Goal: Information Seeking & Learning: Learn about a topic

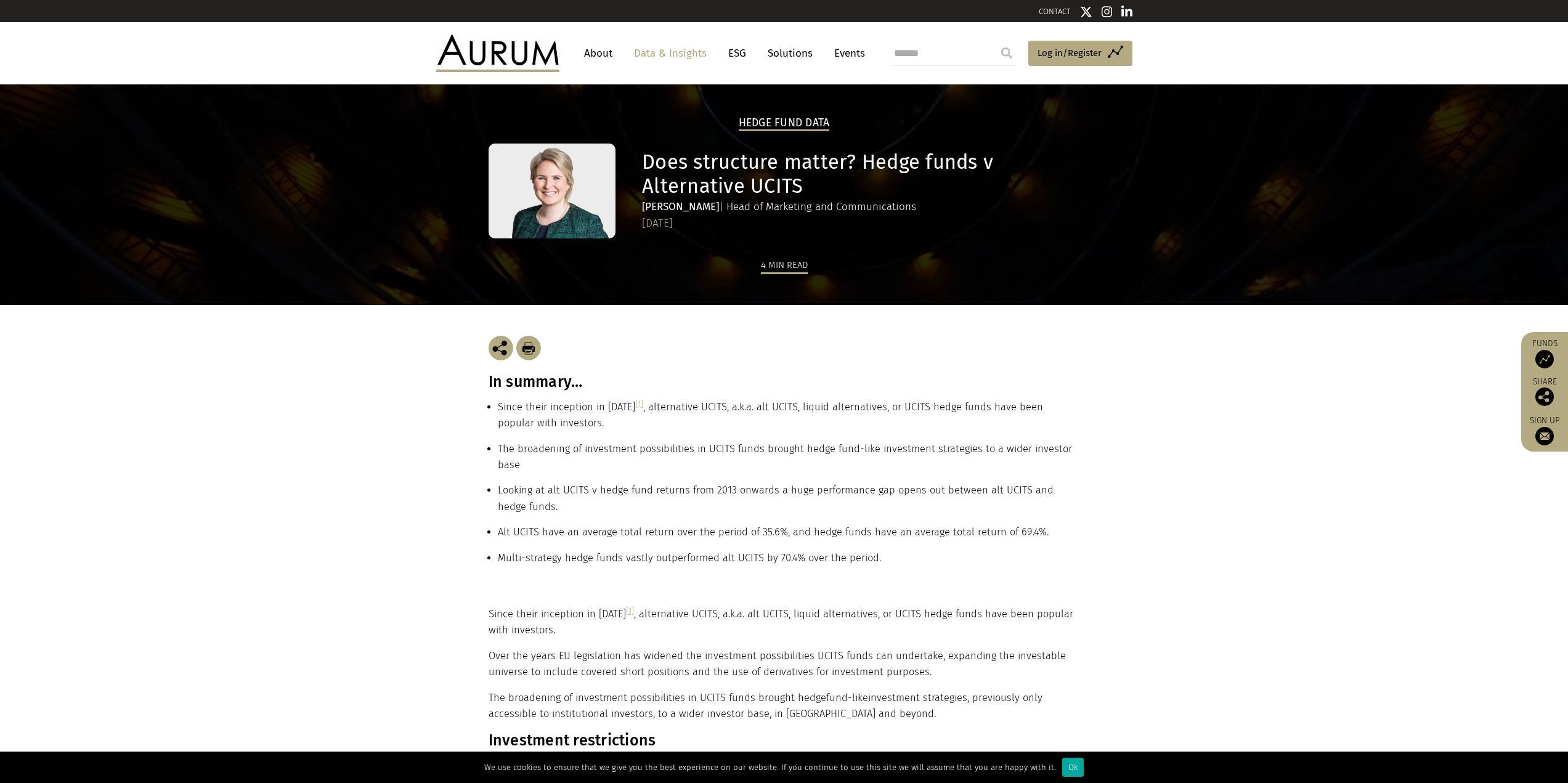
click at [1121, 432] on section "In summary… Since their inception in [DATE] [1] , alternative UCITS, a.k.a. alt…" at bounding box center [784, 455] width 1568 height 301
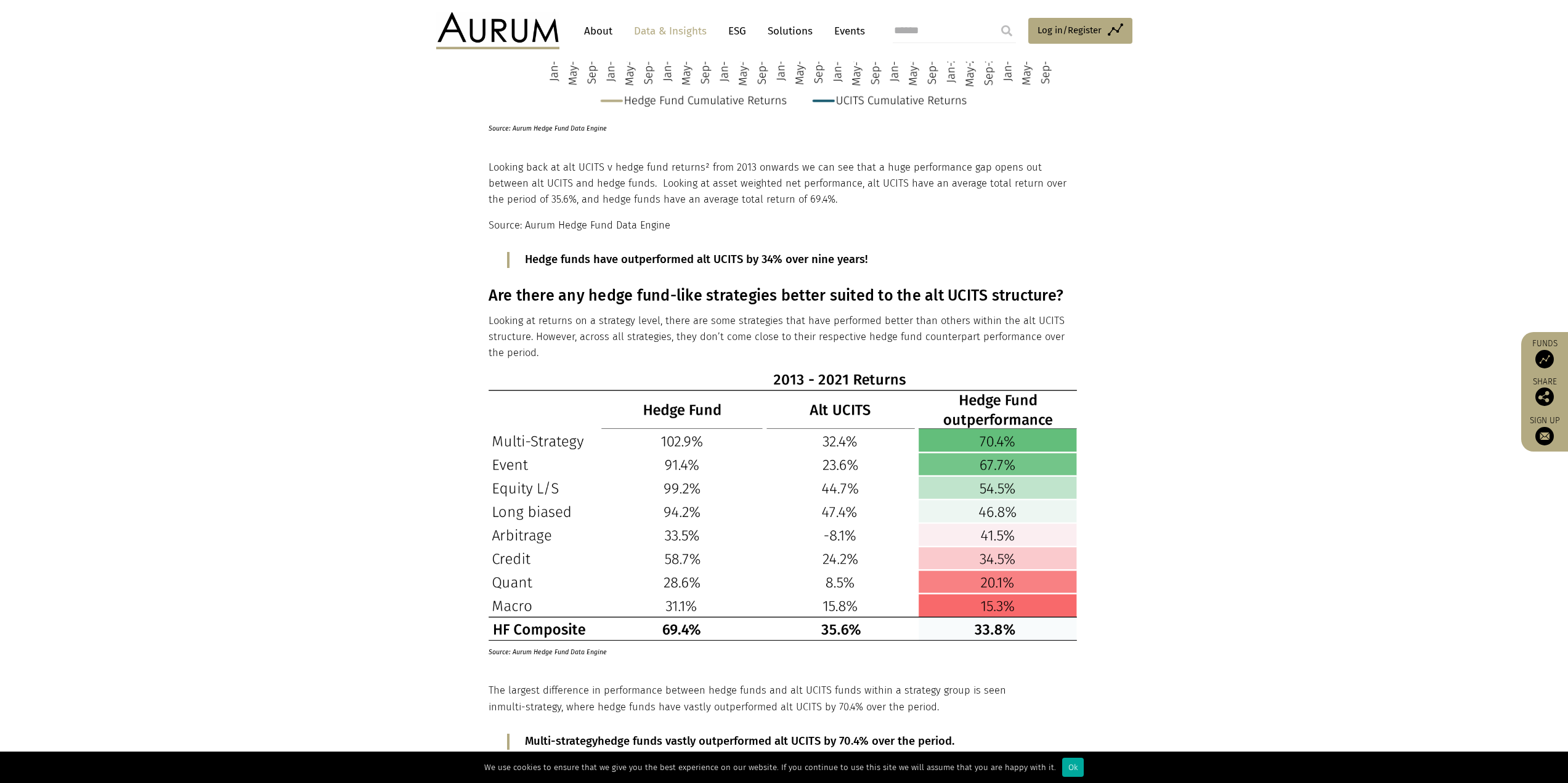
scroll to position [1158, 0]
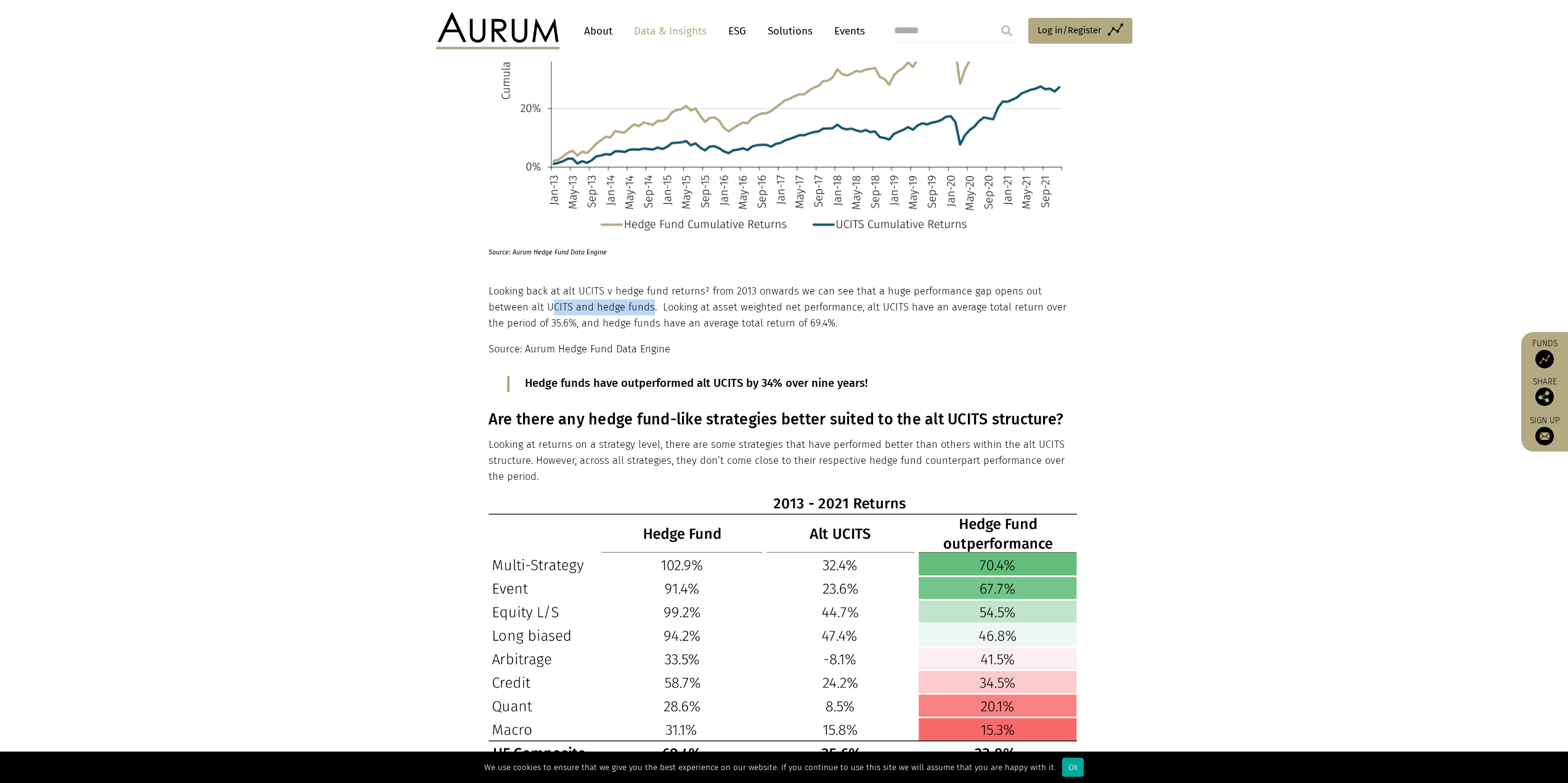
drag, startPoint x: 533, startPoint y: 306, endPoint x: 606, endPoint y: 306, distance: 73.0
click at [606, 306] on p "Looking back at alt UCITS v hedge fund returns² from 2013 onwards we can see th…" at bounding box center [783, 308] width 589 height 49
click at [606, 306] on p "Looking back at alt UCITS v hedge fund returns² from 2013 onwards we can see th…" at bounding box center [783, 308] width 589 height 49
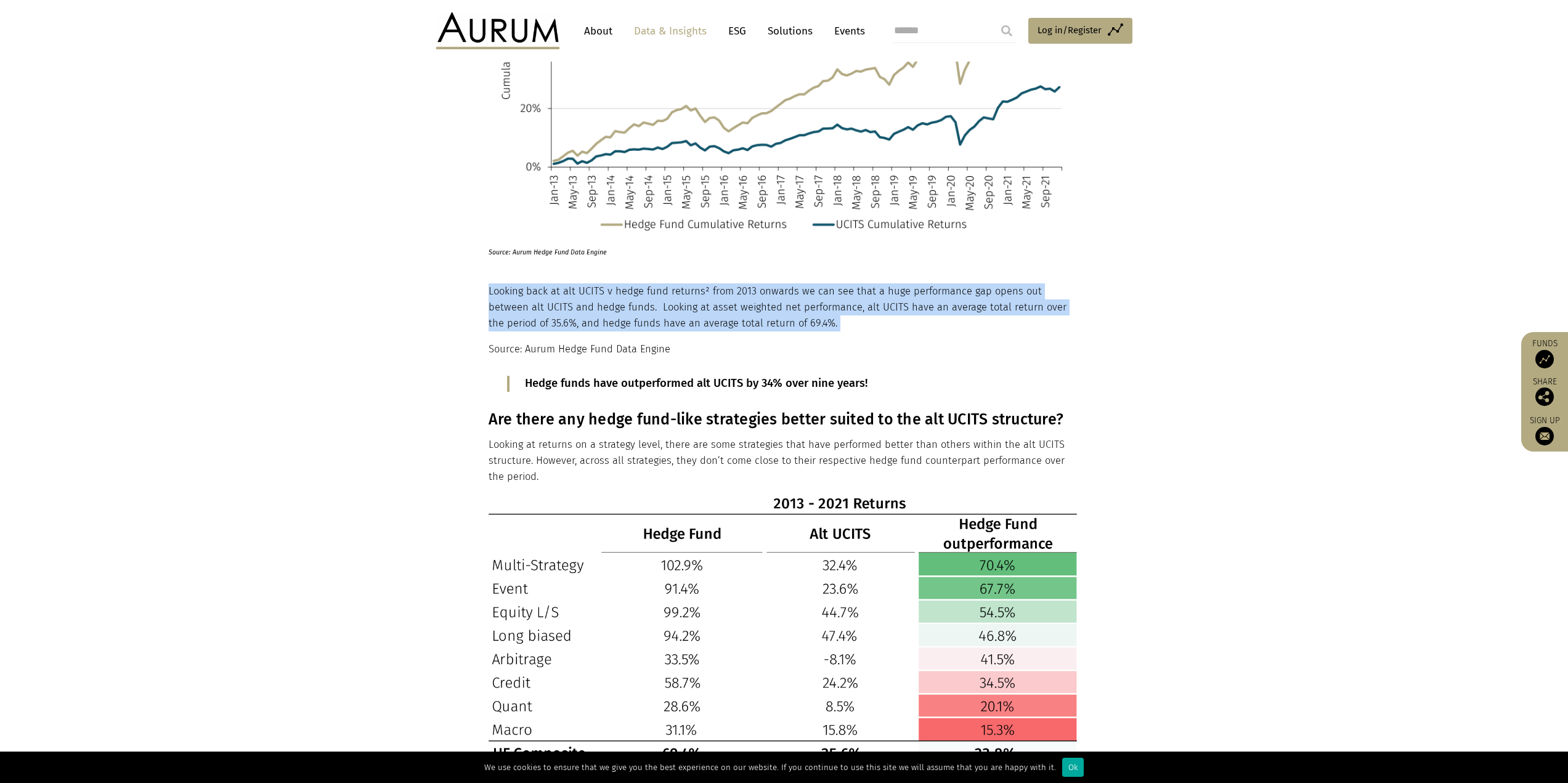
click at [606, 306] on p "Looking back at alt UCITS v hedge fund returns² from 2013 onwards we can see th…" at bounding box center [783, 308] width 589 height 49
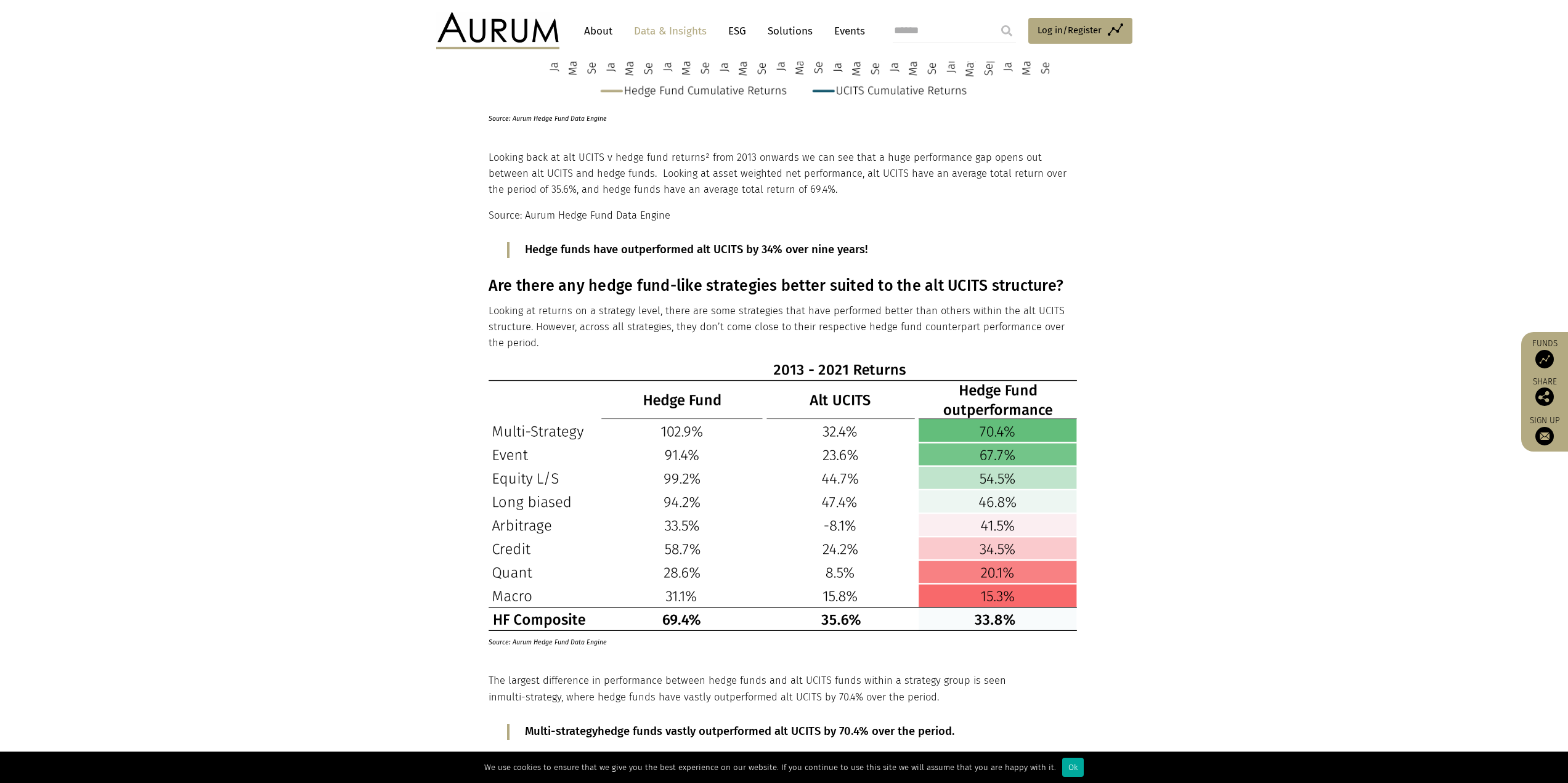
scroll to position [1281, 0]
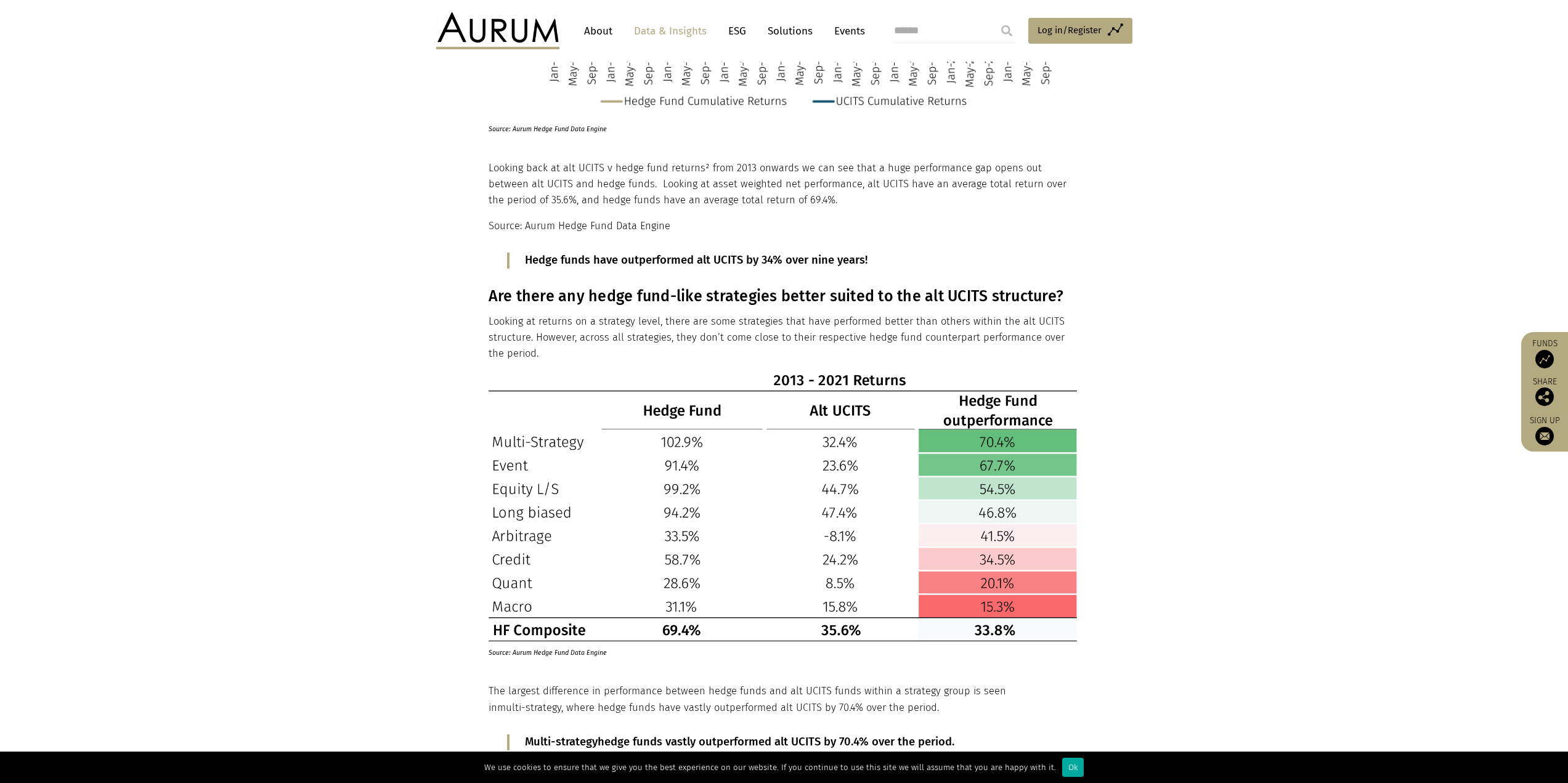
click at [1182, 356] on section "Since their inception in [DATE] [1] , alternative UCITS, a.k.a. alt UCITS, liqu…" at bounding box center [784, 611] width 1568 height 2572
drag, startPoint x: 640, startPoint y: 339, endPoint x: 671, endPoint y: 339, distance: 31.0
click at [671, 339] on p "Looking at returns on a strategy level, there are some strategies that have per…" at bounding box center [783, 338] width 589 height 49
click at [526, 517] on img at bounding box center [783, 506] width 589 height 270
click at [1419, 463] on section "Since their inception in [DATE] [1] , alternative UCITS, a.k.a. alt UCITS, liqu…" at bounding box center [784, 611] width 1568 height 2572
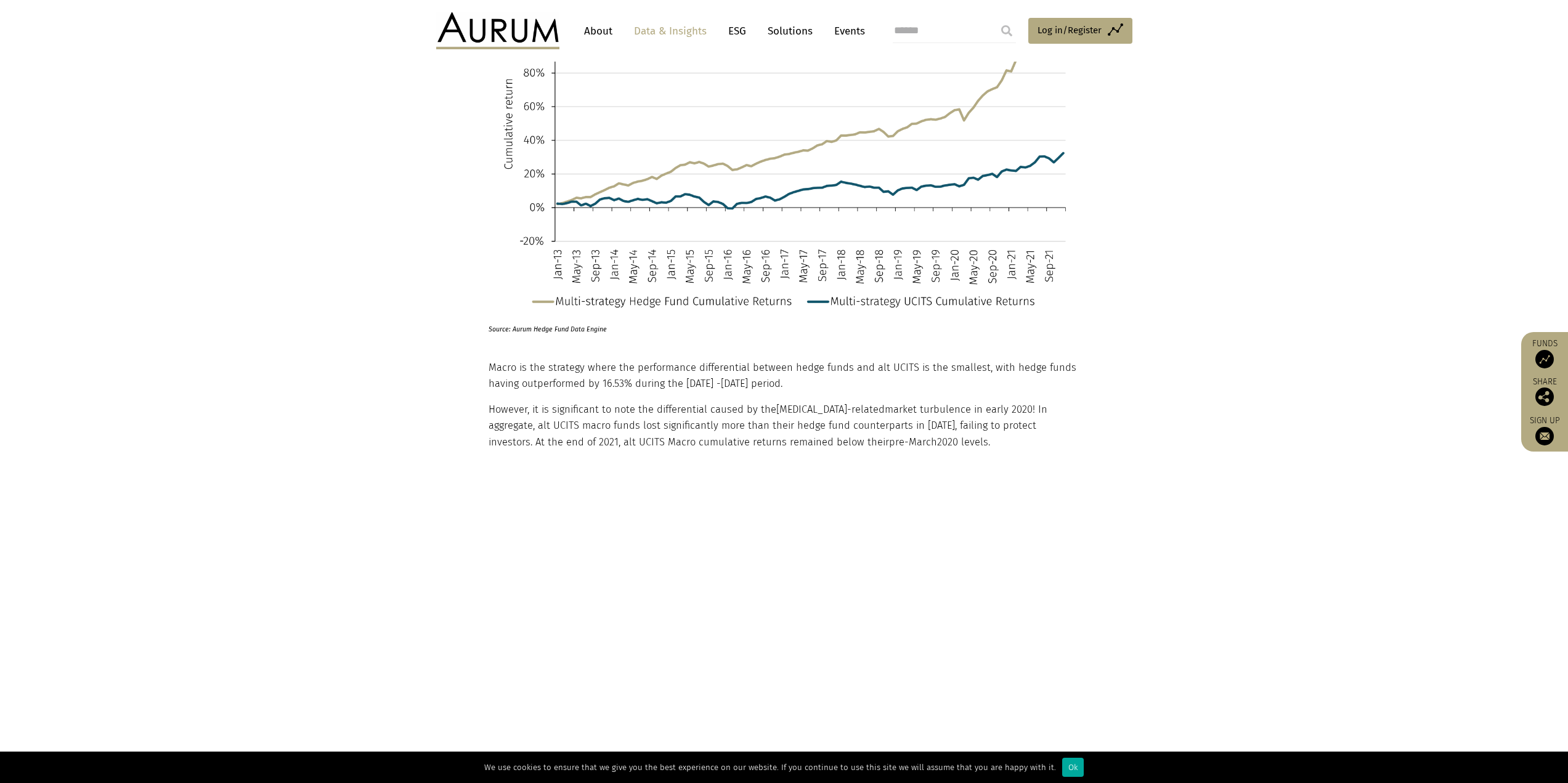
scroll to position [2390, 0]
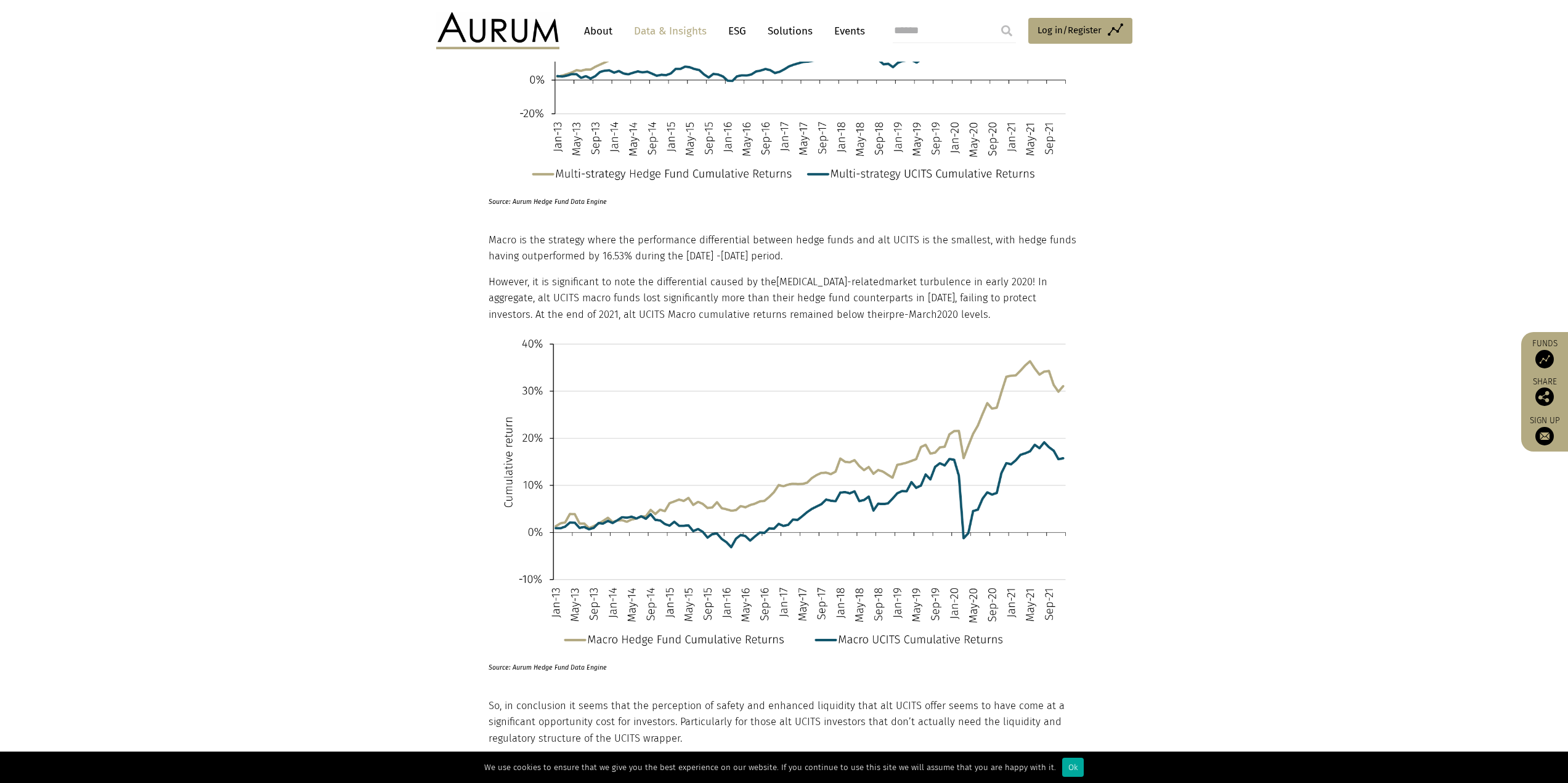
drag, startPoint x: 1235, startPoint y: 370, endPoint x: 1282, endPoint y: 370, distance: 47.0
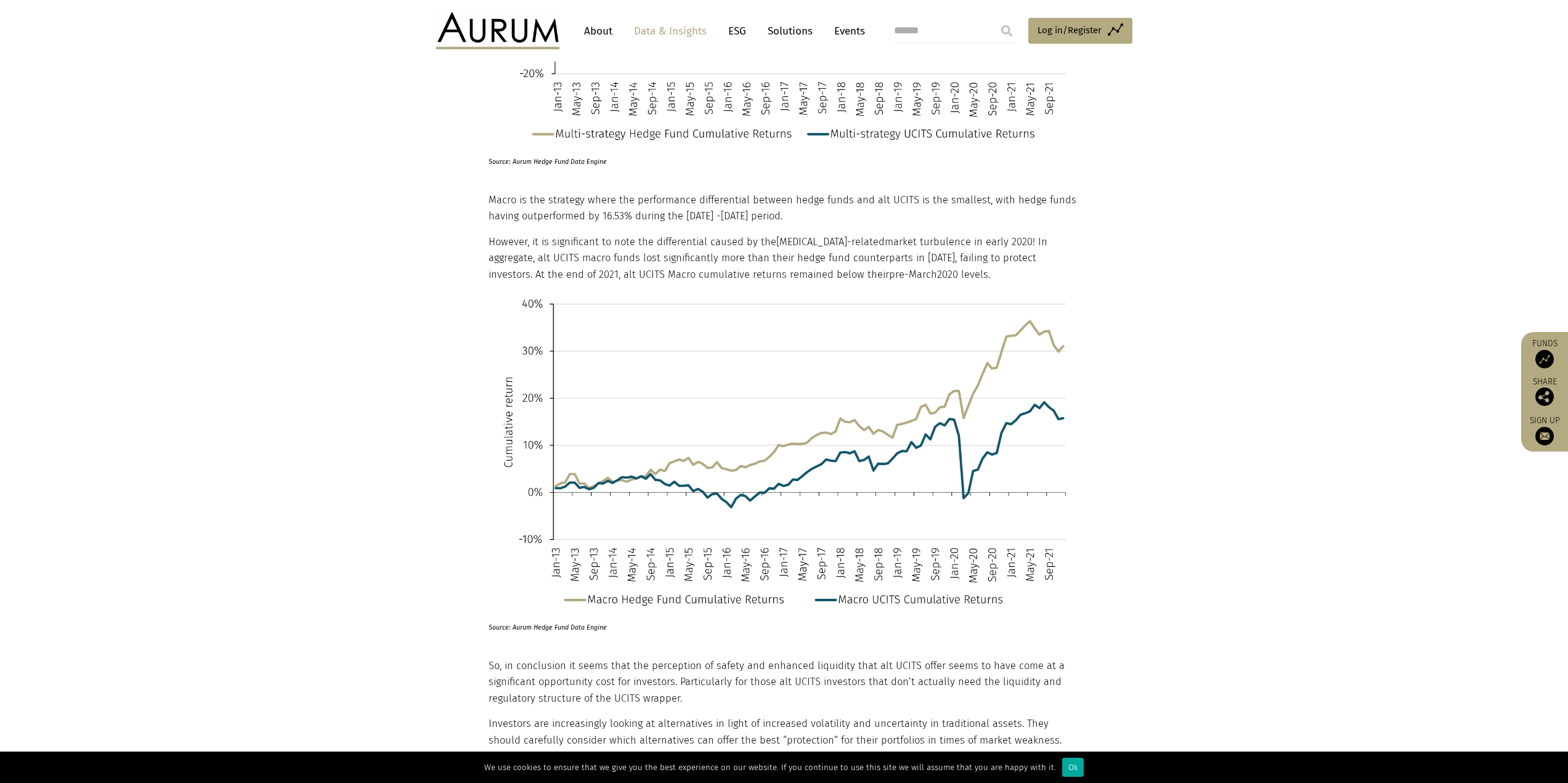
scroll to position [2443, 0]
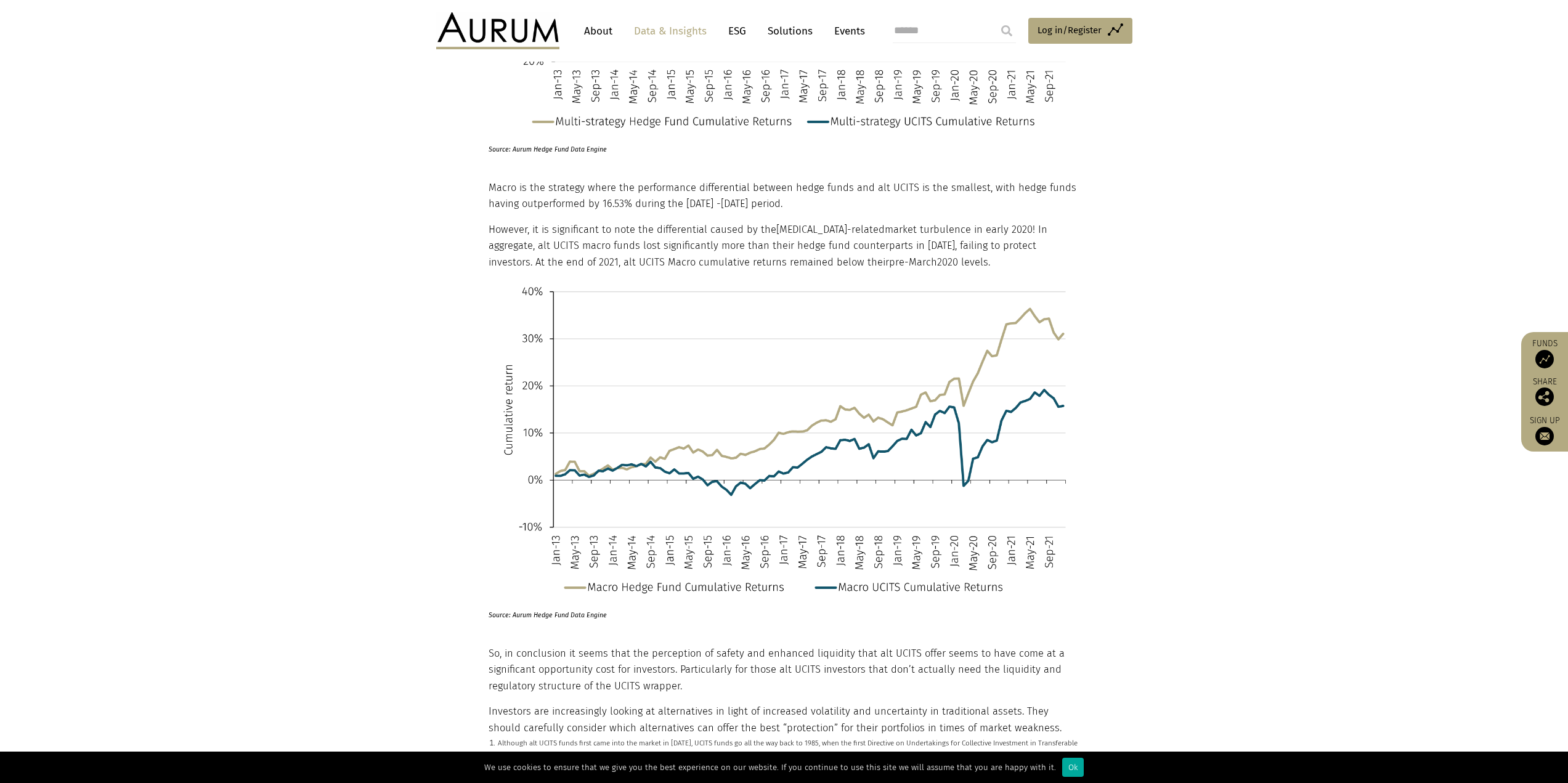
click at [502, 230] on p "However, it is significant to note the differential caused by the [MEDICAL_DATA…" at bounding box center [783, 246] width 589 height 49
drag, startPoint x: 489, startPoint y: 203, endPoint x: 752, endPoint y: 190, distance: 263.3
click at [752, 190] on p "Macro is the strategy where the performance differential between hedge funds an…" at bounding box center [783, 196] width 589 height 33
click at [752, 197] on p "Macro is the strategy where the performance differential between hedge funds an…" at bounding box center [783, 196] width 589 height 33
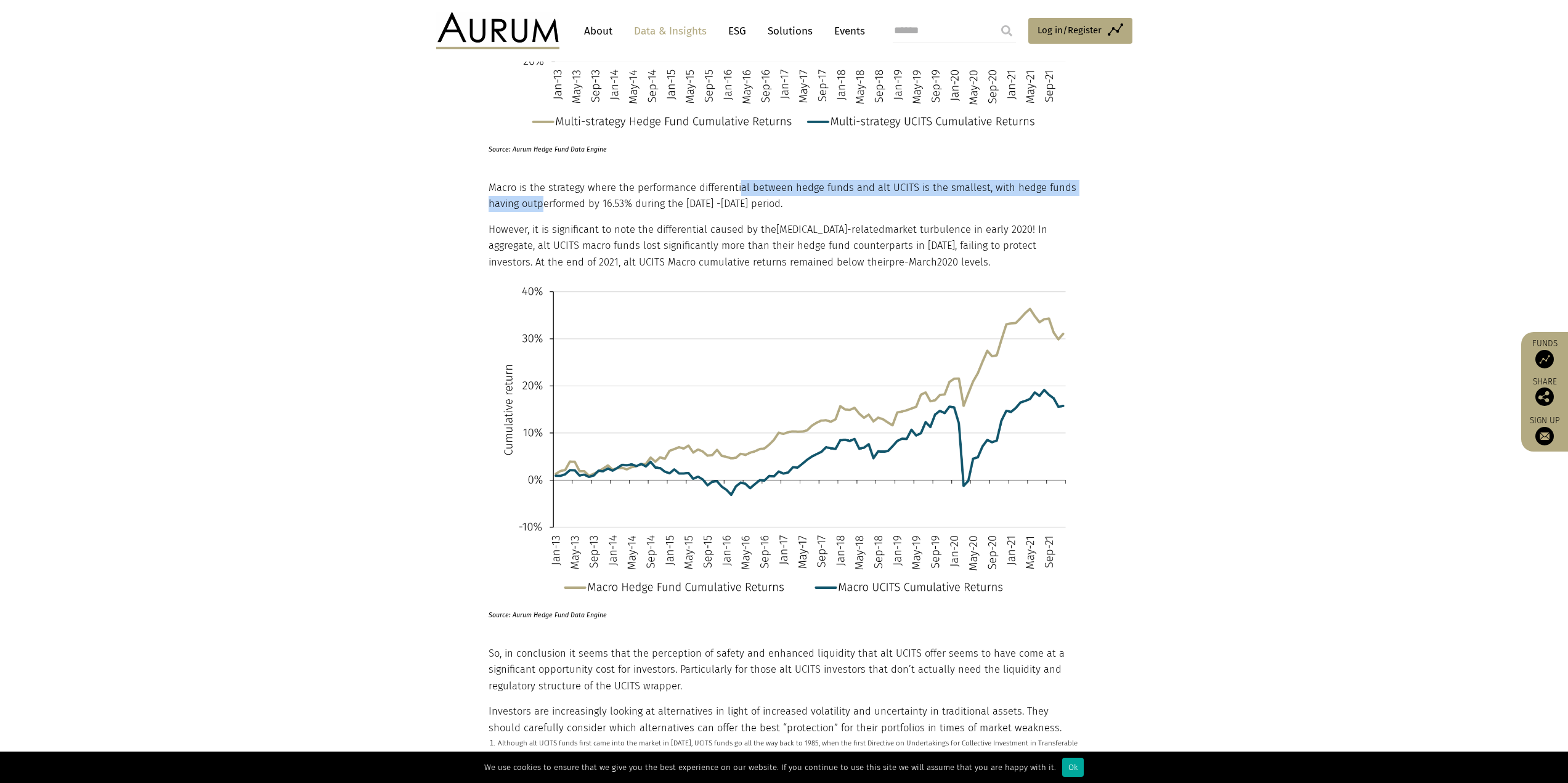
drag, startPoint x: 542, startPoint y: 202, endPoint x: 735, endPoint y: 187, distance: 193.6
click at [735, 187] on p "Macro is the strategy where the performance differential between hedge funds an…" at bounding box center [783, 196] width 589 height 33
click at [989, 231] on p "However, it is significant to note the differential caused by the [MEDICAL_DATA…" at bounding box center [783, 246] width 589 height 49
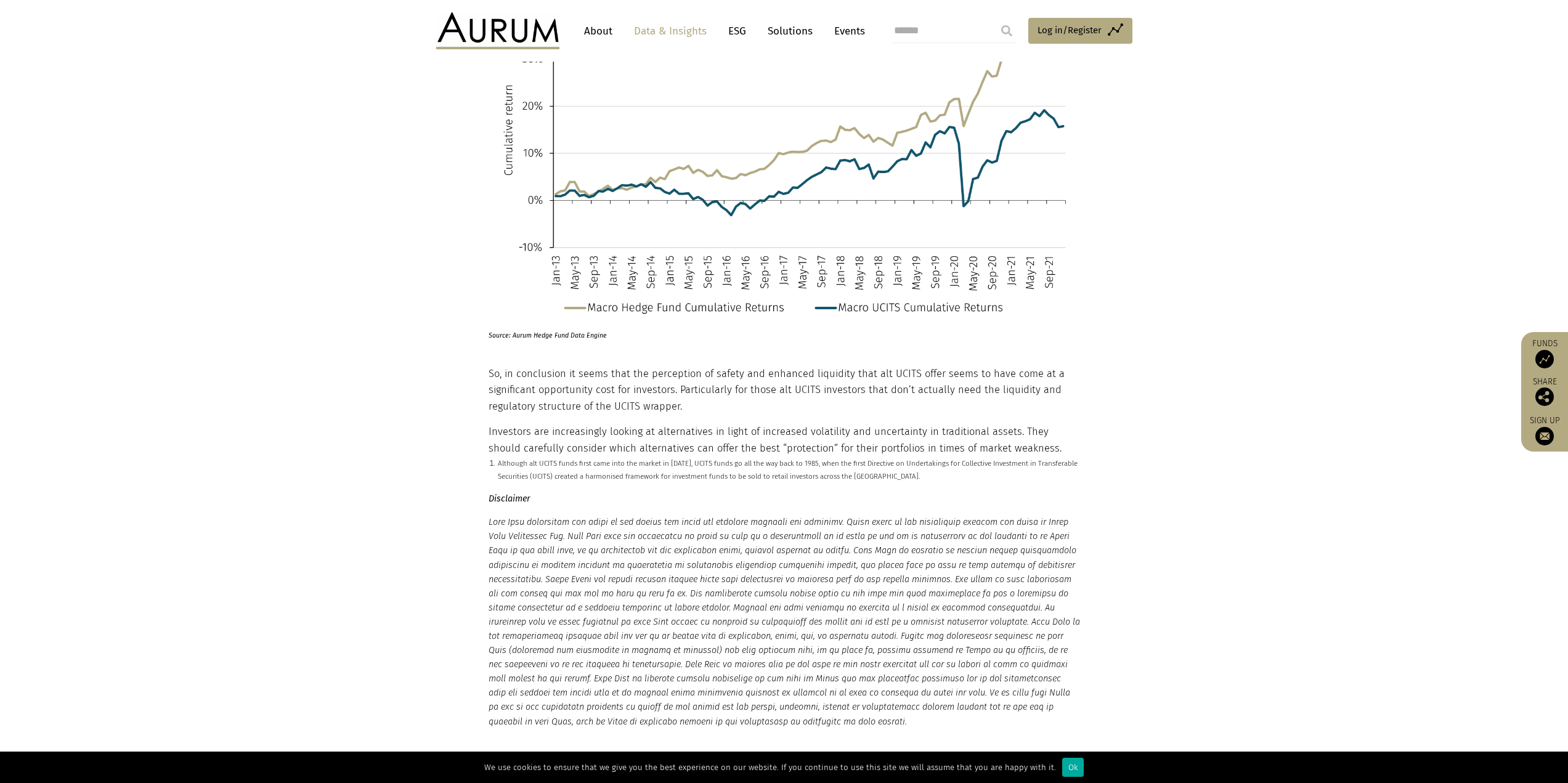
scroll to position [2751, 0]
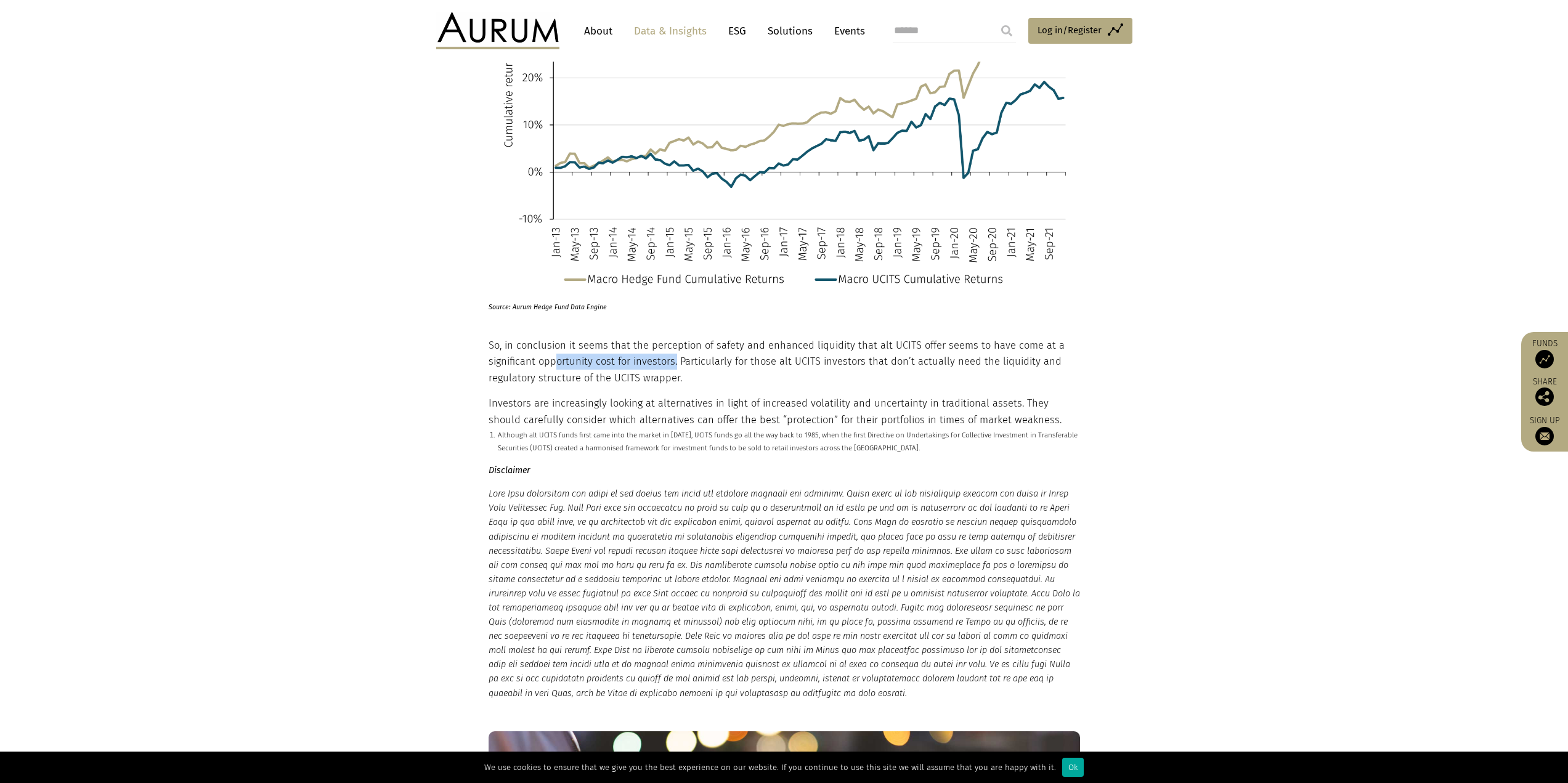
drag, startPoint x: 556, startPoint y: 366, endPoint x: 675, endPoint y: 360, distance: 119.2
click at [675, 360] on p "So, in conclusion it seems that the perception of safety and enhanced liquidity…" at bounding box center [783, 362] width 589 height 49
drag, startPoint x: 676, startPoint y: 360, endPoint x: 676, endPoint y: 369, distance: 9.0
click at [676, 369] on p "So, in conclusion it seems that the perception of safety and enhanced liquidity…" at bounding box center [783, 362] width 589 height 49
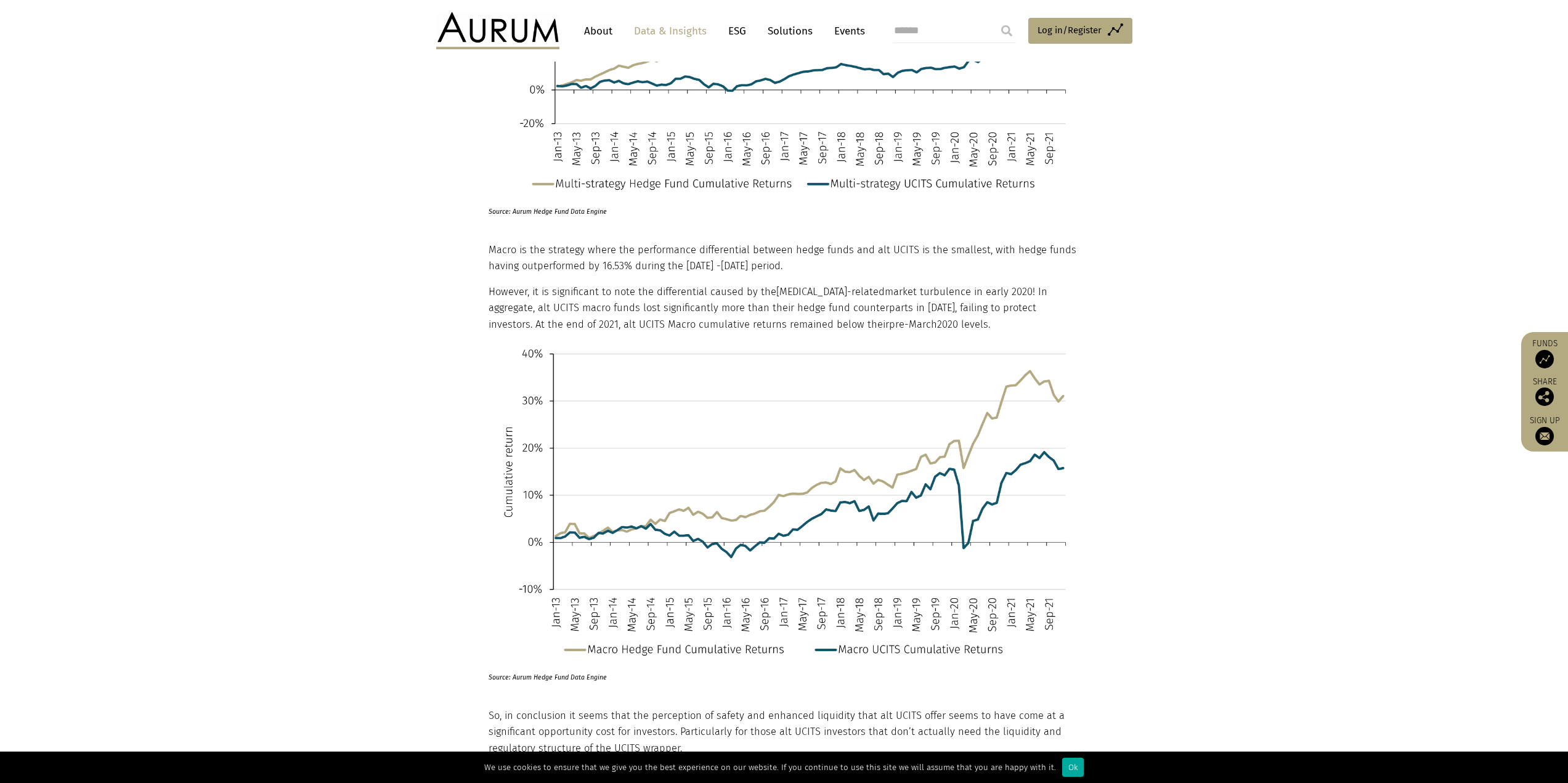
scroll to position [2627, 0]
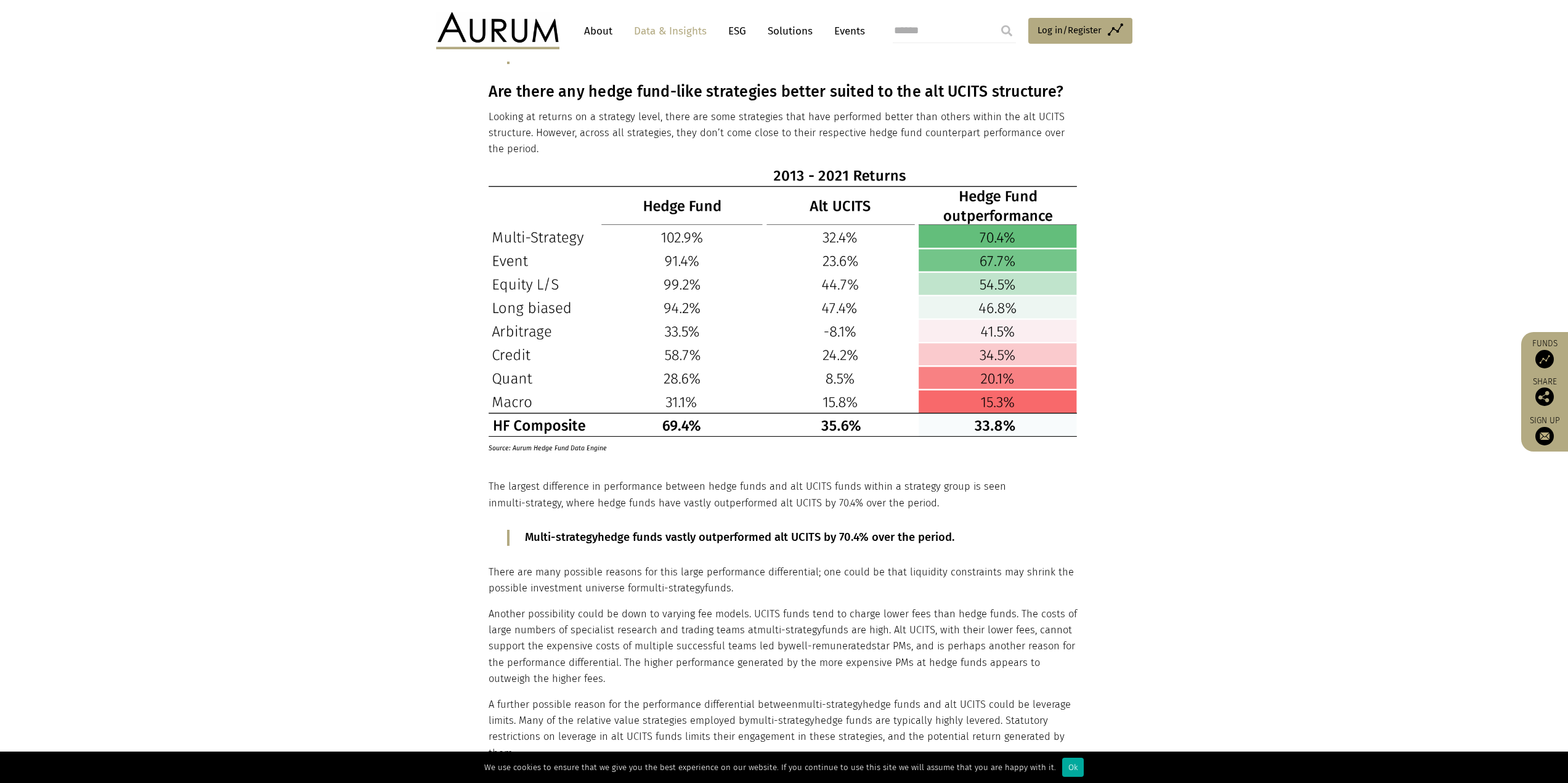
scroll to position [1456, 0]
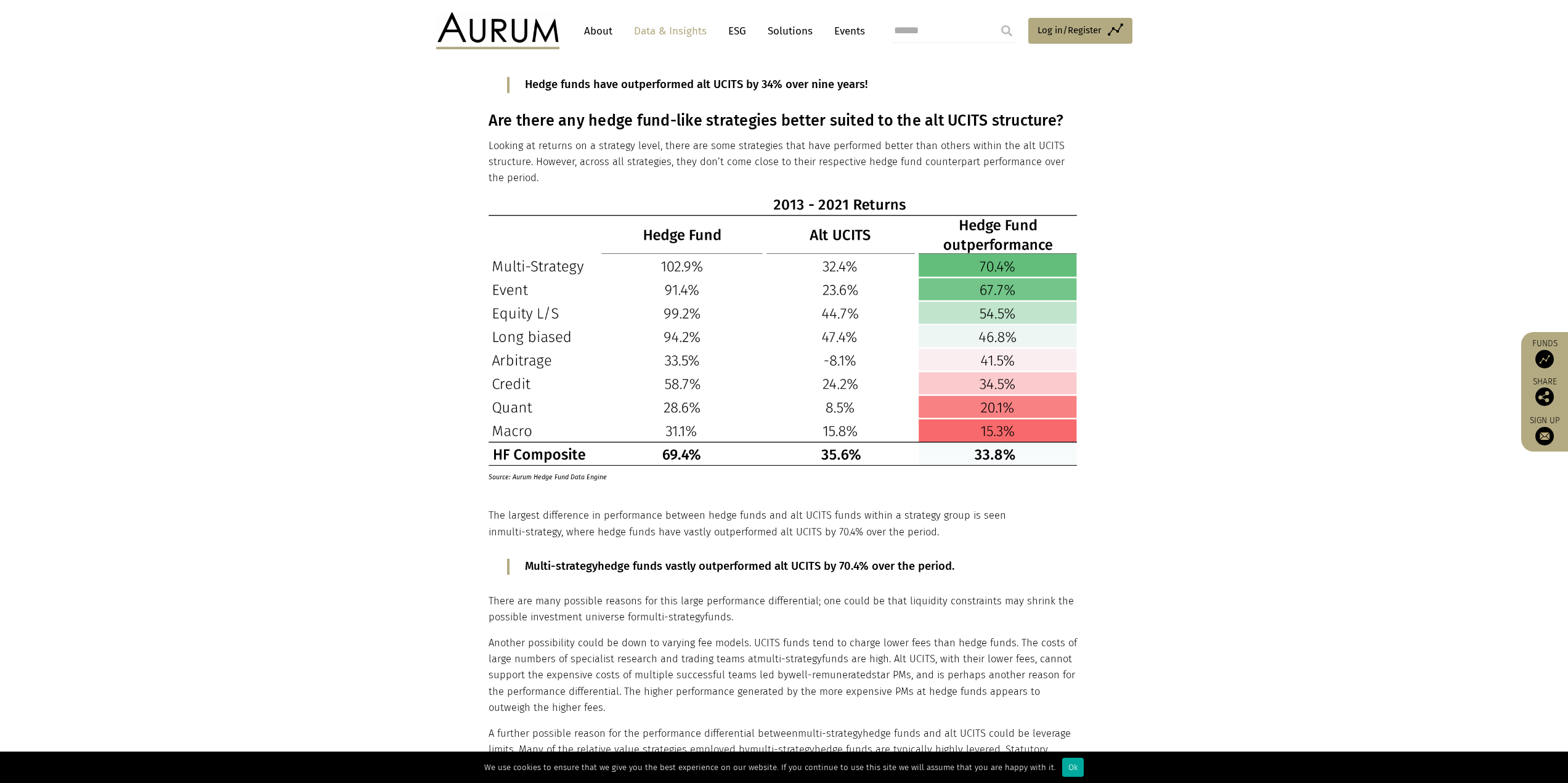
click at [1329, 206] on section "Since their inception in [DATE] [1] , alternative UCITS, a.k.a. alt UCITS, liqu…" at bounding box center [784, 435] width 1568 height 2572
click at [1337, 188] on section "Since their inception in [DATE] [1] , alternative UCITS, a.k.a. alt UCITS, liqu…" at bounding box center [784, 435] width 1568 height 2572
click at [588, 631] on div "Since their inception in [DATE] [1] , alternative UCITS, a.k.a. alt UCITS, liqu…" at bounding box center [783, 435] width 589 height 2572
click at [571, 161] on p "Looking at returns on a strategy level, there are some strategies that have per…" at bounding box center [783, 162] width 589 height 49
